Goal: Transaction & Acquisition: Purchase product/service

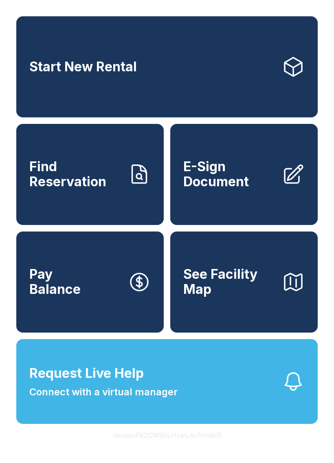
click at [193, 416] on button "Request Live Help Connect with a virtual manager" at bounding box center [166, 381] width 301 height 85
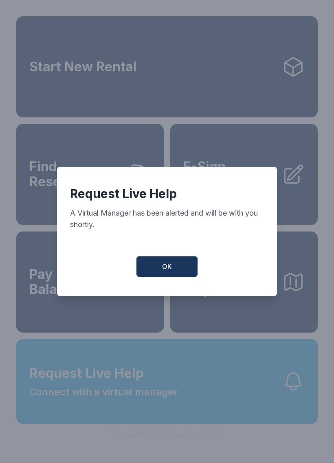
click at [169, 271] on span "OK" at bounding box center [167, 266] width 10 height 10
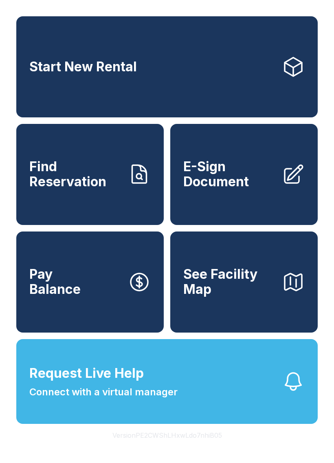
click at [80, 399] on span "Connect with a virtual manager" at bounding box center [103, 391] width 148 height 15
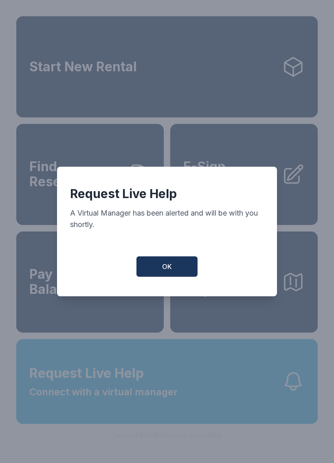
click at [155, 262] on button "OK" at bounding box center [166, 266] width 61 height 20
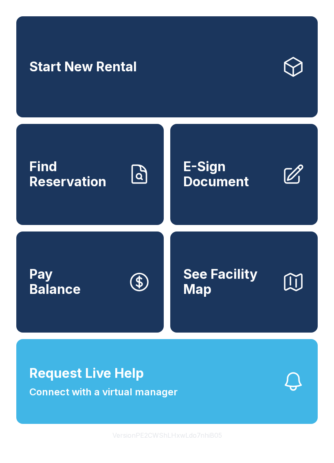
click at [112, 399] on span "Connect with a virtual manager" at bounding box center [103, 391] width 148 height 15
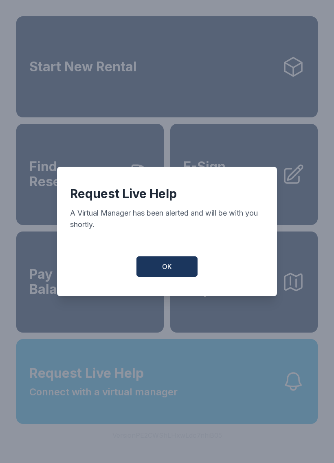
click at [154, 265] on button "OK" at bounding box center [166, 266] width 61 height 20
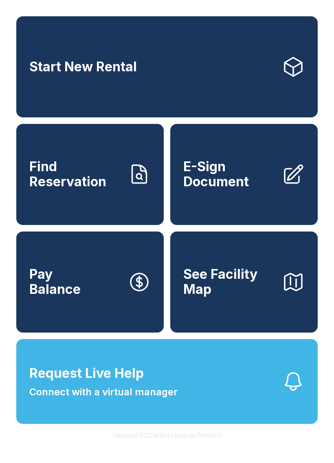
click at [114, 383] on span "Request Live Help" at bounding box center [86, 373] width 114 height 20
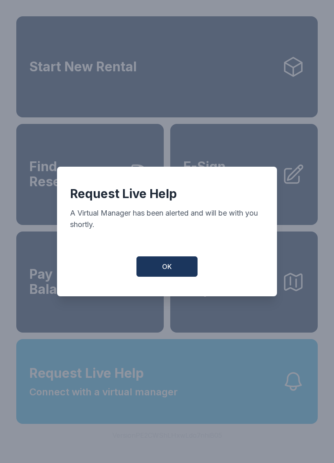
click at [183, 272] on button "OK" at bounding box center [166, 266] width 61 height 20
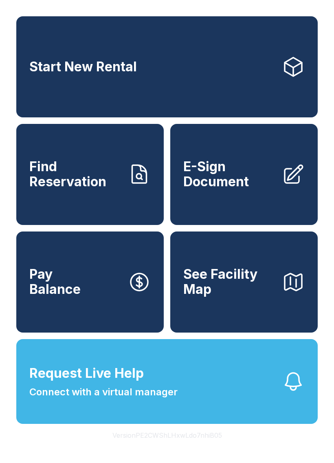
click at [86, 314] on link "Pay Balance" at bounding box center [89, 281] width 147 height 101
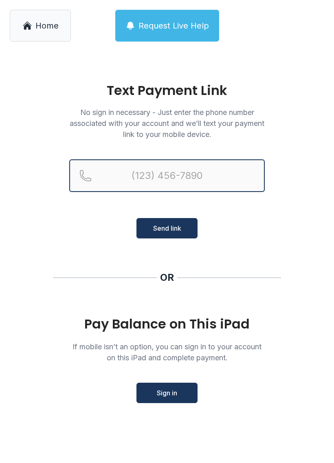
click at [217, 180] on input "Reservation phone number" at bounding box center [166, 175] width 195 height 33
type input "[PHONE_NUMBER]"
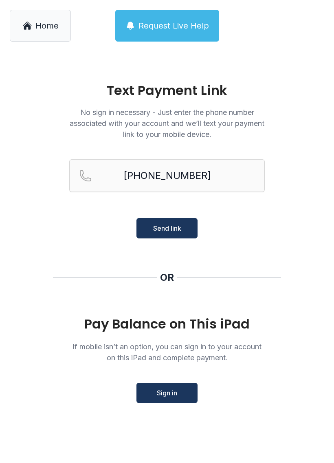
click at [180, 233] on button "Send link" at bounding box center [166, 228] width 61 height 20
click at [178, 234] on button "Send link" at bounding box center [166, 228] width 61 height 20
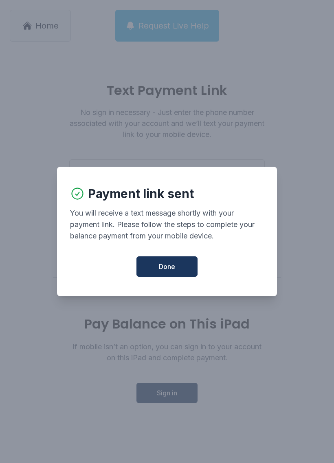
click at [180, 231] on div "You will receive a text message shortly with your payment link. Please follow t…" at bounding box center [167, 224] width 194 height 34
click at [184, 274] on button "Done" at bounding box center [166, 266] width 61 height 20
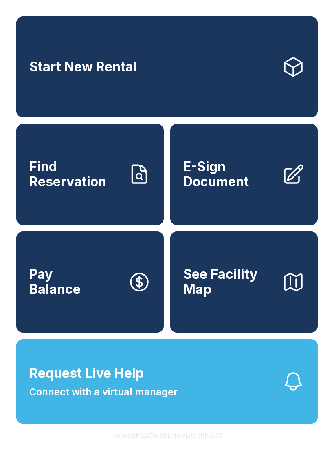
click at [93, 332] on link "Pay Balance" at bounding box center [89, 281] width 147 height 101
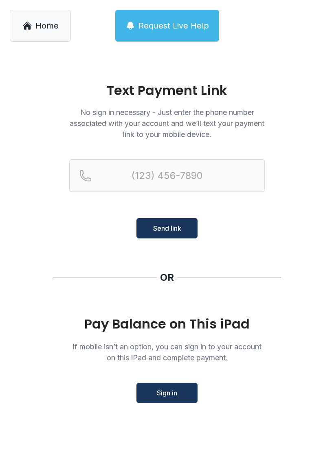
click at [251, 382] on div "Pay Balance on This iPad If mobile isn’t an option, you can sign in to your acc…" at bounding box center [166, 359] width 195 height 86
click at [45, 28] on span "Home" at bounding box center [46, 25] width 23 height 11
